Goal: Ask a question

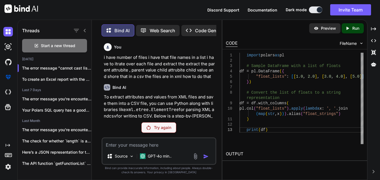
type textarea "connection_url = sa.engine.URL.create(drivername="mysql+mysqlconnector", userna…"
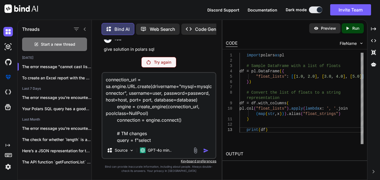
scroll to position [68, 0]
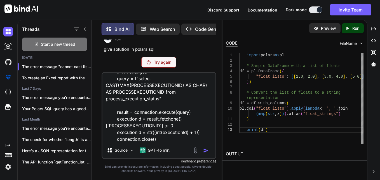
type textarea "x"
type textarea "connection_url = sa.engine.URL.create(drivername="mysql+mysqlconnector", userna…"
type textarea "x"
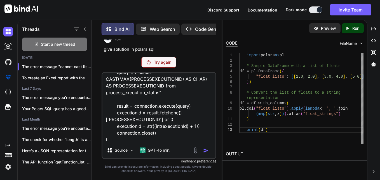
scroll to position [74, 0]
type textarea "connection_url = sa.engine.URL.create(drivername="mysql+mysqlconnector", userna…"
type textarea "x"
type textarea "connection_url = sa.engine.URL.create(drivername="mysql+mysqlconnector", userna…"
type textarea "x"
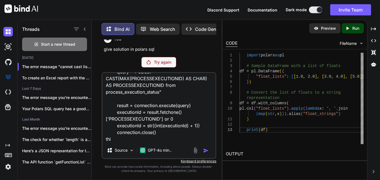
type textarea "connection_url = sa.engine.URL.create(drivername="mysql+mysqlconnector", userna…"
type textarea "x"
type textarea "connection_url = sa.engine.URL.create(drivername="mysql+mysqlconnector", userna…"
type textarea "x"
type textarea "connection_url = sa.engine.URL.create(drivername="mysql+mysqlconnector", userna…"
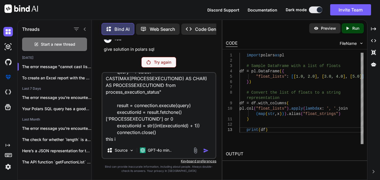
type textarea "x"
type textarea "connection_url = sa.engine.URL.create(drivername="mysql+mysqlconnector", userna…"
type textarea "x"
type textarea "connection_url = sa.engine.URL.create(drivername="mysql+mysqlconnector", userna…"
type textarea "x"
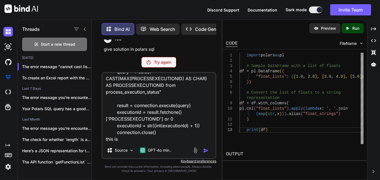
type textarea "connection_url = sa.engine.URL.create(drivername="mysql+mysqlconnector", userna…"
type textarea "x"
type textarea "connection_url = sa.engine.URL.create(drivername="mysql+mysqlconnector", userna…"
type textarea "x"
type textarea "connection_url = sa.engine.URL.create(drivername="mysql+mysqlconnector", userna…"
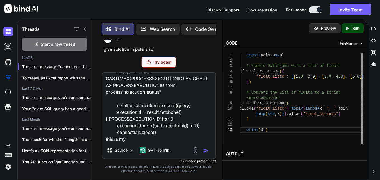
type textarea "x"
type textarea "connection_url = sa.engine.URL.create(drivername="mysql+mysqlconnector", userna…"
type textarea "x"
type textarea "connection_url = sa.engine.URL.create(drivername="mysql+mysqlconnector", userna…"
type textarea "x"
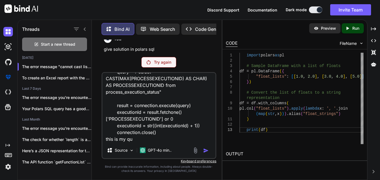
type textarea "connection_url = sa.engine.URL.create(drivername="mysql+mysqlconnector", userna…"
type textarea "x"
type textarea "connection_url = sa.engine.URL.create(drivername="mysql+mysqlconnector", userna…"
type textarea "x"
type textarea "connection_url = sa.engine.URL.create(drivername="mysql+mysqlconnector", userna…"
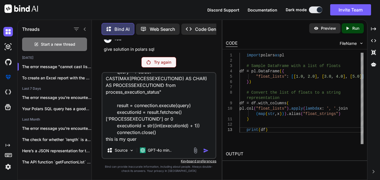
type textarea "x"
type textarea "connection_url = sa.engine.URL.create(drivername="mysql+mysqlconnector", userna…"
type textarea "x"
type textarea "connection_url = sa.engine.URL.create(drivername="mysql+mysqlconnector", userna…"
type textarea "x"
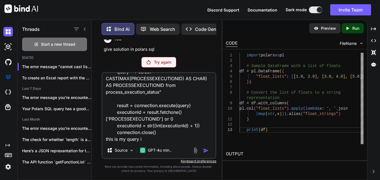
type textarea "connection_url = sa.engine.URL.create(drivername="mysql+mysqlconnector", userna…"
type textarea "x"
type textarea "connection_url = sa.engine.URL.create(drivername="mysql+mysqlconnector", userna…"
type textarea "x"
type textarea "connection_url = sa.engine.URL.create(drivername="mysql+mysqlconnector", userna…"
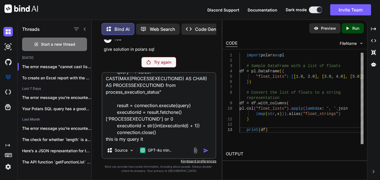
type textarea "x"
type textarea "connection_url = sa.engine.URL.create(drivername="mysql+mysqlconnector", userna…"
type textarea "x"
type textarea "connection_url = sa.engine.URL.create(drivername="mysql+mysqlconnector", userna…"
type textarea "x"
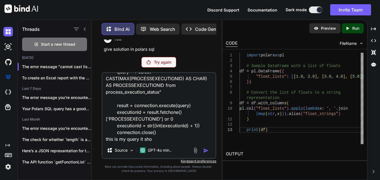
type textarea "connection_url = sa.engine.URL.create(drivername="mysql+mysqlconnector", userna…"
type textarea "x"
type textarea "connection_url = sa.engine.URL.create(drivername="mysql+mysqlconnector", userna…"
type textarea "x"
type textarea "connection_url = sa.engine.URL.create(drivername="mysql+mysqlconnector", userna…"
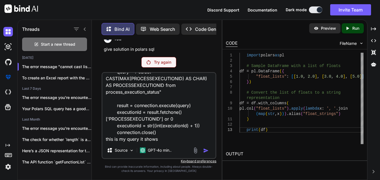
type textarea "x"
type textarea "connection_url = sa.engine.URL.create(drivername="mysql+mysqlconnector", userna…"
type textarea "x"
type textarea "connection_url = sa.engine.URL.create(drivername="mysql+mysqlconnector", userna…"
type textarea "x"
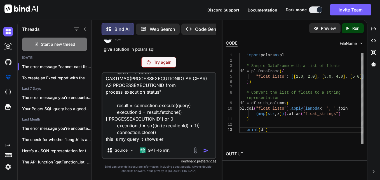
type textarea "connection_url = sa.engine.URL.create(drivername="mysql+mysqlconnector", userna…"
type textarea "x"
type textarea "connection_url = sa.engine.URL.create(drivername="mysql+mysqlconnector", userna…"
type textarea "x"
type textarea "connection_url = sa.engine.URL.create(drivername="mysql+mysqlconnector", userna…"
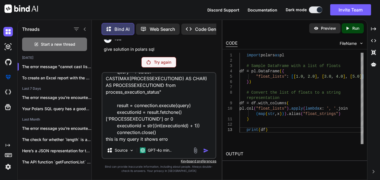
type textarea "x"
click at [174, 141] on textarea "connection_url = sa.engine.URL.create(drivername="mysql+mysqlconnector", userna…" at bounding box center [158, 107] width 113 height 69
type textarea "connection_url = sa.engine.URL.create(drivername="mysql+mysqlconnector", userna…"
type textarea "x"
type textarea "connection_url = sa.engine.URL.create(drivername="mysql+mysqlconnector", userna…"
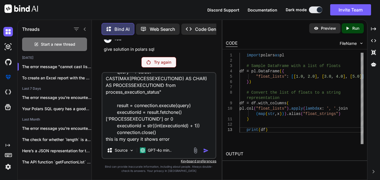
type textarea "x"
type textarea "connection_url = sa.engine.URL.create(drivername="mysql+mysqlconnector", userna…"
type textarea "x"
type textarea "connection_url = sa.engine.URL.create(drivername="mysql+mysqlconnector", userna…"
type textarea "x"
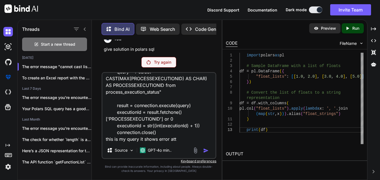
type textarea "connection_url = sa.engine.URL.create(drivername="mysql+mysqlconnector", userna…"
type textarea "x"
type textarea "connection_url = sa.engine.URL.create(drivername="mysql+mysqlconnector", userna…"
type textarea "x"
type textarea "connection_url = sa.engine.URL.create(drivername="mysql+mysqlconnector", userna…"
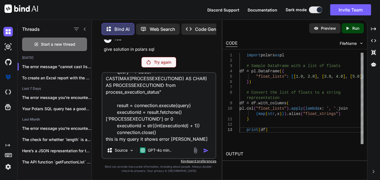
type textarea "x"
type textarea "connection_url = sa.engine.URL.create(drivername="mysql+mysqlconnector", userna…"
type textarea "x"
type textarea "connection_url = sa.engine.URL.create(drivername="mysql+mysqlconnector", userna…"
type textarea "x"
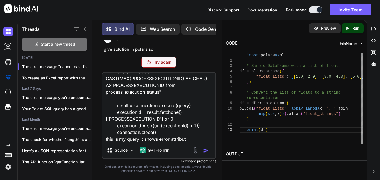
type textarea "connection_url = sa.engine.URL.create(drivername="mysql+mysqlconnector", userna…"
type textarea "x"
type textarea "connection_url = sa.engine.URL.create(drivername="mysql+mysqlconnector", userna…"
type textarea "x"
type textarea "connection_url = sa.engine.URL.create(drivername="mysql+mysqlconnector", userna…"
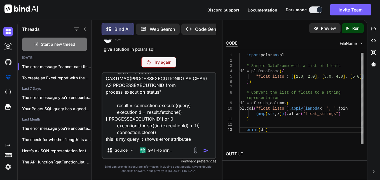
type textarea "x"
type textarea "connection_url = sa.engine.URL.create(drivername="mysql+mysqlconnector", userna…"
type textarea "x"
type textarea "connection_url = sa.engine.URL.create(drivername="mysql+mysqlconnector", userna…"
type textarea "x"
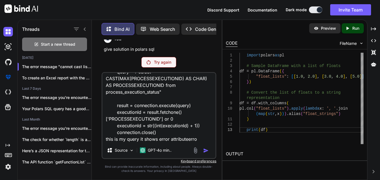
type textarea "connection_url = sa.engine.URL.create(drivername="mysql+mysqlconnector", userna…"
type textarea "x"
type textarea "connection_url = sa.engine.URL.create(drivername="mysql+mysqlconnector", userna…"
type textarea "x"
type textarea "connection_url = sa.engine.URL.create(drivername="mysql+mysqlconnector", userna…"
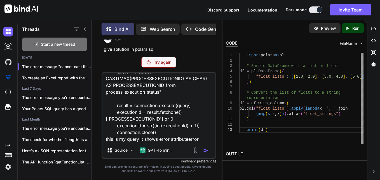
type textarea "x"
type textarea "connection_url = sa.engine.URL.create(drivername="mysql+mysqlconnector", userna…"
type textarea "x"
type textarea "connection_url = sa.engine.URL.create(drivername="mysql+mysqlconnector", userna…"
type textarea "x"
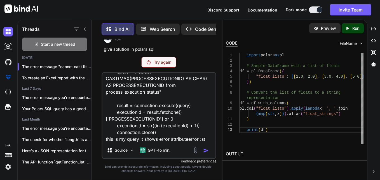
type textarea "connection_url = sa.engine.URL.create(drivername="mysql+mysqlconnector", userna…"
type textarea "x"
type textarea "connection_url = sa.engine.URL.create(drivername="mysql+mysqlconnector", userna…"
type textarea "x"
type textarea "connection_url = sa.engine.URL.create(drivername="mysql+mysqlconnector", userna…"
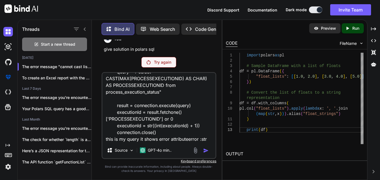
type textarea "x"
type textarea "connection_url = sa.engine.URL.create(drivername="mysql+mysqlconnector", userna…"
type textarea "x"
type textarea "connection_url = sa.engine.URL.create(drivername="mysql+mysqlconnector", userna…"
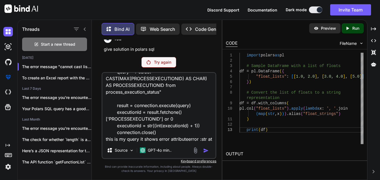
type textarea "x"
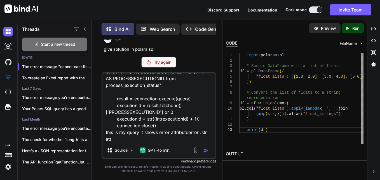
type textarea "connection_url = sa.engine.URL.create(drivername="mysql+mysqlconnector", userna…"
type textarea "x"
type textarea "connection_url = sa.engine.URL.create(drivername="mysql+mysqlconnector", userna…"
type textarea "x"
type textarea "connection_url = sa.engine.URL.create(drivername="mysql+mysqlconnector", userna…"
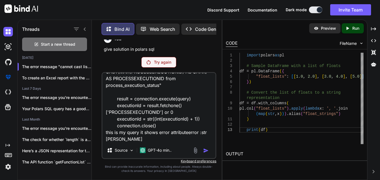
type textarea "x"
type textarea "connection_url = sa.engine.URL.create(drivername="mysql+mysqlconnector", userna…"
type textarea "x"
type textarea "connection_url = sa.engine.URL.create(drivername="mysql+mysqlconnector", userna…"
type textarea "x"
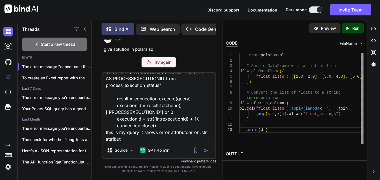
type textarea "connection_url = sa.engine.URL.create(drivername="mysql+mysqlconnector", userna…"
type textarea "x"
type textarea "connection_url = sa.engine.URL.create(drivername="mysql+mysqlconnector", userna…"
type textarea "x"
type textarea "connection_url = sa.engine.URL.create(drivername="mysql+mysqlconnector", userna…"
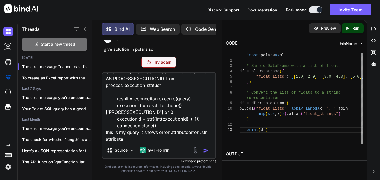
type textarea "x"
type textarea "connection_url = sa.engine.URL.create(drivername="mysql+mysqlconnector", userna…"
type textarea "x"
type textarea "connection_url = sa.engine.URL.create(drivername="mysql+mysqlconnector", userna…"
type textarea "x"
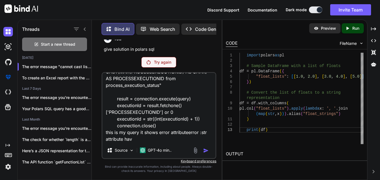
type textarea "connection_url = sa.engine.URL.create(drivername="mysql+mysqlconnector", userna…"
type textarea "x"
type textarea "connection_url = sa.engine.URL.create(drivername="mysql+mysqlconnector", userna…"
type textarea "x"
type textarea "connection_url = sa.engine.URL.create(drivername="mysql+mysqlconnector", userna…"
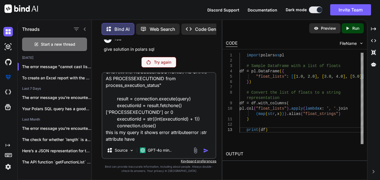
type textarea "x"
type textarea "connection_url = sa.engine.URL.create(drivername="mysql+mysqlconnector", userna…"
type textarea "x"
type textarea "connection_url = sa.engine.URL.create(drivername="mysql+mysqlconnector", userna…"
type textarea "x"
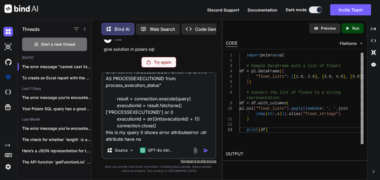
type textarea "connection_url = sa.engine.URL.create(drivername="mysql+mysqlconnector", userna…"
type textarea "x"
type textarea "connection_url = sa.engine.URL.create(drivername="mysql+mysqlconnector", userna…"
type textarea "x"
type textarea "connection_url = sa.engine.URL.create(drivername="mysql+mysqlconnector", userna…"
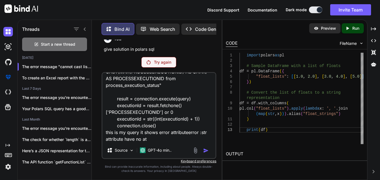
type textarea "x"
type textarea "connection_url = sa.engine.URL.create(drivername="mysql+mysqlconnector", userna…"
type textarea "x"
type textarea "connection_url = sa.engine.URL.create(drivername="mysql+mysqlconnector", userna…"
type textarea "x"
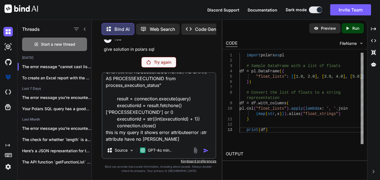
type textarea "connection_url = sa.engine.URL.create(drivername="mysql+mysqlconnector", userna…"
type textarea "x"
type textarea "connection_url = sa.engine.URL.create(drivername="mysql+mysqlconnector", userna…"
type textarea "x"
type textarea "connection_url = sa.engine.URL.create(drivername="mysql+mysqlconnector", userna…"
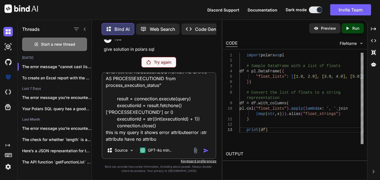
type textarea "x"
type textarea "connection_url = sa.engine.URL.create(drivername="mysql+mysqlconnector", userna…"
type textarea "x"
type textarea "connection_url = sa.engine.URL.create(drivername="mysql+mysqlconnector", userna…"
type textarea "x"
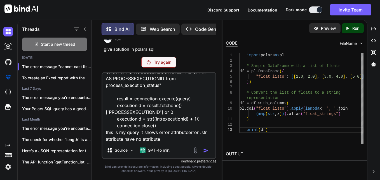
type textarea "connection_url = sa.engine.URL.create(drivername="mysql+mysqlconnector", userna…"
type textarea "x"
type textarea "connection_url = sa.engine.URL.create(drivername="mysql+mysqlconnector", userna…"
type textarea "x"
type textarea "connection_url = sa.engine.URL.create(drivername="mysql+mysqlconnector", userna…"
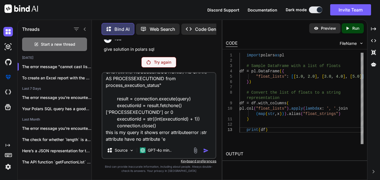
type textarea "x"
type textarea "connection_url = sa.engine.URL.create(drivername="mysql+mysqlconnector", userna…"
type textarea "x"
type textarea "connection_url = sa.engine.URL.create(drivername="mysql+mysqlconnector", userna…"
type textarea "x"
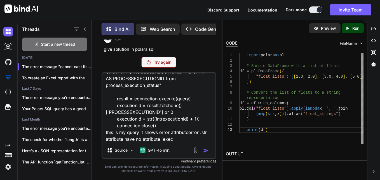
type textarea "connection_url = sa.engine.URL.create(drivername="mysql+mysqlconnector", userna…"
type textarea "x"
type textarea "connection_url = sa.engine.URL.create(drivername="mysql+mysqlconnector", userna…"
type textarea "x"
type textarea "connection_url = sa.engine.URL.create(drivername="mysql+mysqlconnector", userna…"
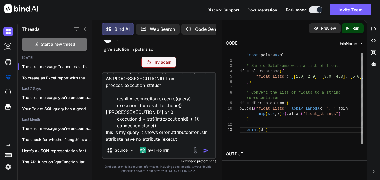
type textarea "x"
type textarea "connection_url = sa.engine.URL.create(drivername="mysql+mysqlconnector", userna…"
type textarea "x"
type textarea "connection_url = sa.engine.URL.create(drivername="mysql+mysqlconnector", userna…"
type textarea "x"
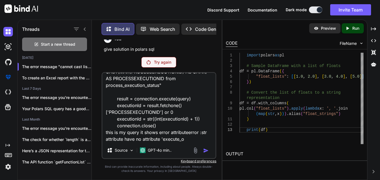
type textarea "connection_url = sa.engine.URL.create(drivername="mysql+mysqlconnector", userna…"
type textarea "x"
type textarea "connection_url = sa.engine.URL.create(drivername="mysql+mysqlconnector", userna…"
type textarea "x"
type textarea "connection_url = sa.engine.URL.create(drivername="mysql+mysqlconnector", userna…"
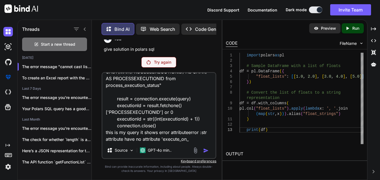
type textarea "x"
type textarea "connection_url = sa.engine.URL.create(drivername="mysql+mysqlconnector", userna…"
type textarea "x"
type textarea "connection_url = sa.engine.URL.create(drivername="mysql+mysqlconnector", userna…"
type textarea "x"
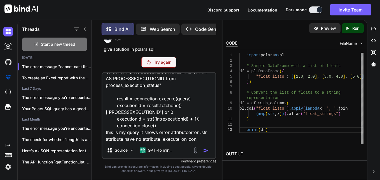
type textarea "connection_url = sa.engine.URL.create(drivername="mysql+mysqlconnector", userna…"
type textarea "x"
type textarea "connection_url = sa.engine.URL.create(drivername="mysql+mysqlconnector", userna…"
type textarea "x"
type textarea "connection_url = sa.engine.URL.create(drivername="mysql+mysqlconnector", userna…"
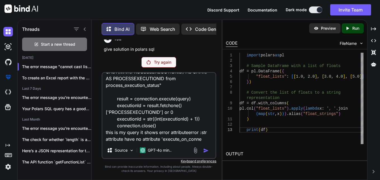
type textarea "x"
type textarea "connection_url = sa.engine.URL.create(drivername="mysql+mysqlconnector", userna…"
type textarea "x"
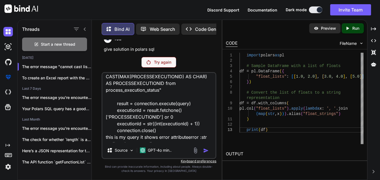
scroll to position [0, 0]
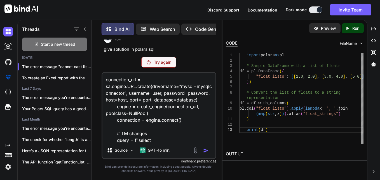
drag, startPoint x: 161, startPoint y: 132, endPoint x: 91, endPoint y: 70, distance: 93.7
click at [91, 70] on div "Threads Start a new thread [DATE] The error message "cannot cast list type... T…" at bounding box center [120, 98] width 204 height 161
click at [46, 41] on span "Start a new thread" at bounding box center [58, 44] width 34 height 6
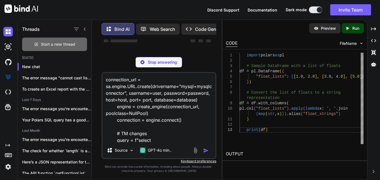
scroll to position [86, 0]
click at [138, 109] on textarea "connection_url = sa.engine.URL.create(drivername="mysql+mysqlconnector", userna…" at bounding box center [158, 107] width 113 height 69
click at [223, 55] on div "2 3 4 5 6 7 8 9 10 11 12 13 1 # Sample DataFrame with a list of floats df = pl.…" at bounding box center [294, 98] width 144 height 98
click at [168, 59] on div "Stop answering" at bounding box center [158, 62] width 47 height 11
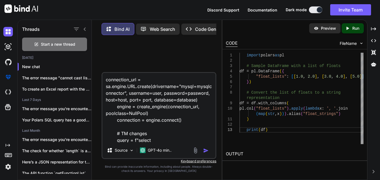
click at [206, 149] on img "button" at bounding box center [206, 150] width 6 height 6
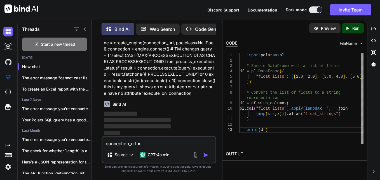
scroll to position [32, 0]
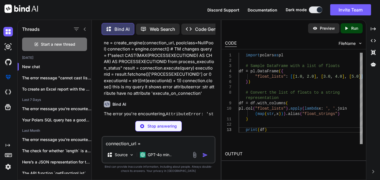
drag, startPoint x: 222, startPoint y: 85, endPoint x: 252, endPoint y: 87, distance: 30.0
click at [252, 87] on div "Threads Start a new thread [DATE] New chat The error message "cannot cast list …" at bounding box center [198, 100] width 363 height 160
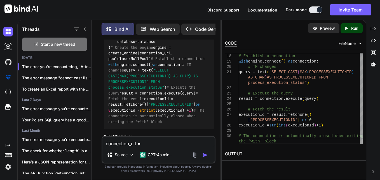
scroll to position [279, 0]
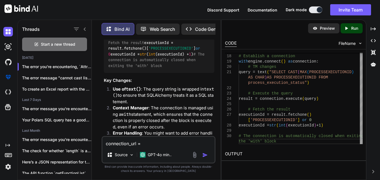
click at [151, 69] on code "from sqlalchemy import create_engine, text from sqlalchemy.engine import URL fr…" at bounding box center [159, -1] width 103 height 137
drag, startPoint x: 151, startPoint y: 90, endPoint x: 177, endPoint y: 88, distance: 26.6
click at [177, 69] on code "from sqlalchemy import create_engine, text from sqlalchemy.engine import URL fr…" at bounding box center [159, -1] width 103 height 137
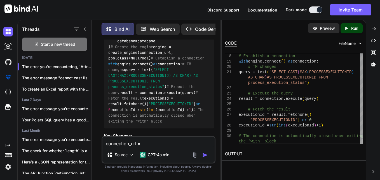
scroll to position [223, 0]
click at [151, 98] on code "from sqlalchemy import create_engine, text from sqlalchemy.engine import URL fr…" at bounding box center [159, 55] width 103 height 137
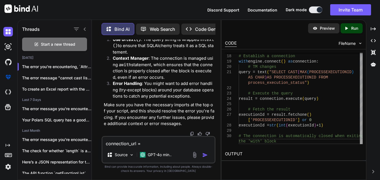
scroll to position [391, 0]
